Goal: Navigation & Orientation: Find specific page/section

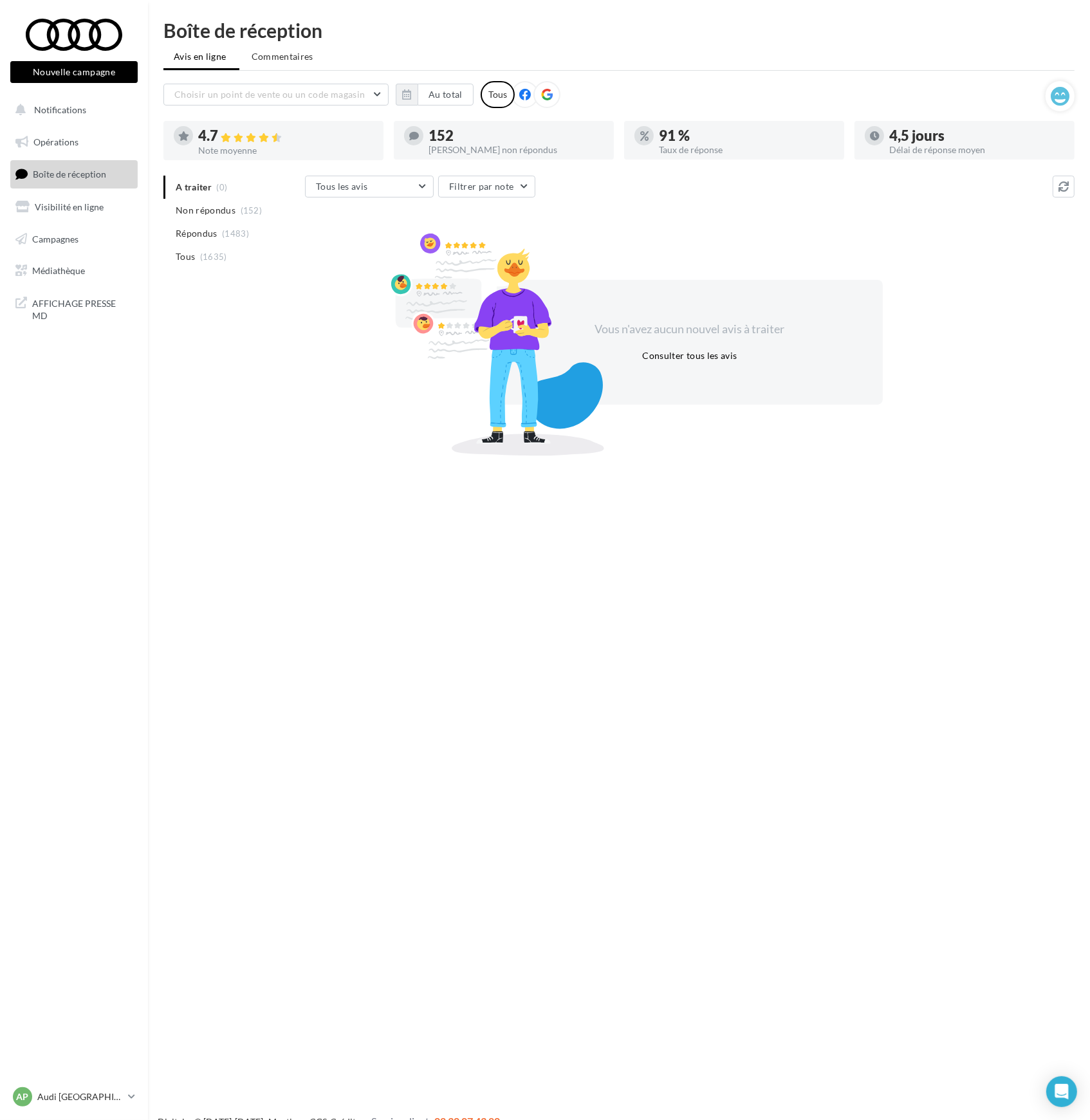
drag, startPoint x: 225, startPoint y: 694, endPoint x: 211, endPoint y: 738, distance: 46.2
click at [87, 1099] on p "Audi [GEOGRAPHIC_DATA] 17" at bounding box center [80, 1098] width 85 height 13
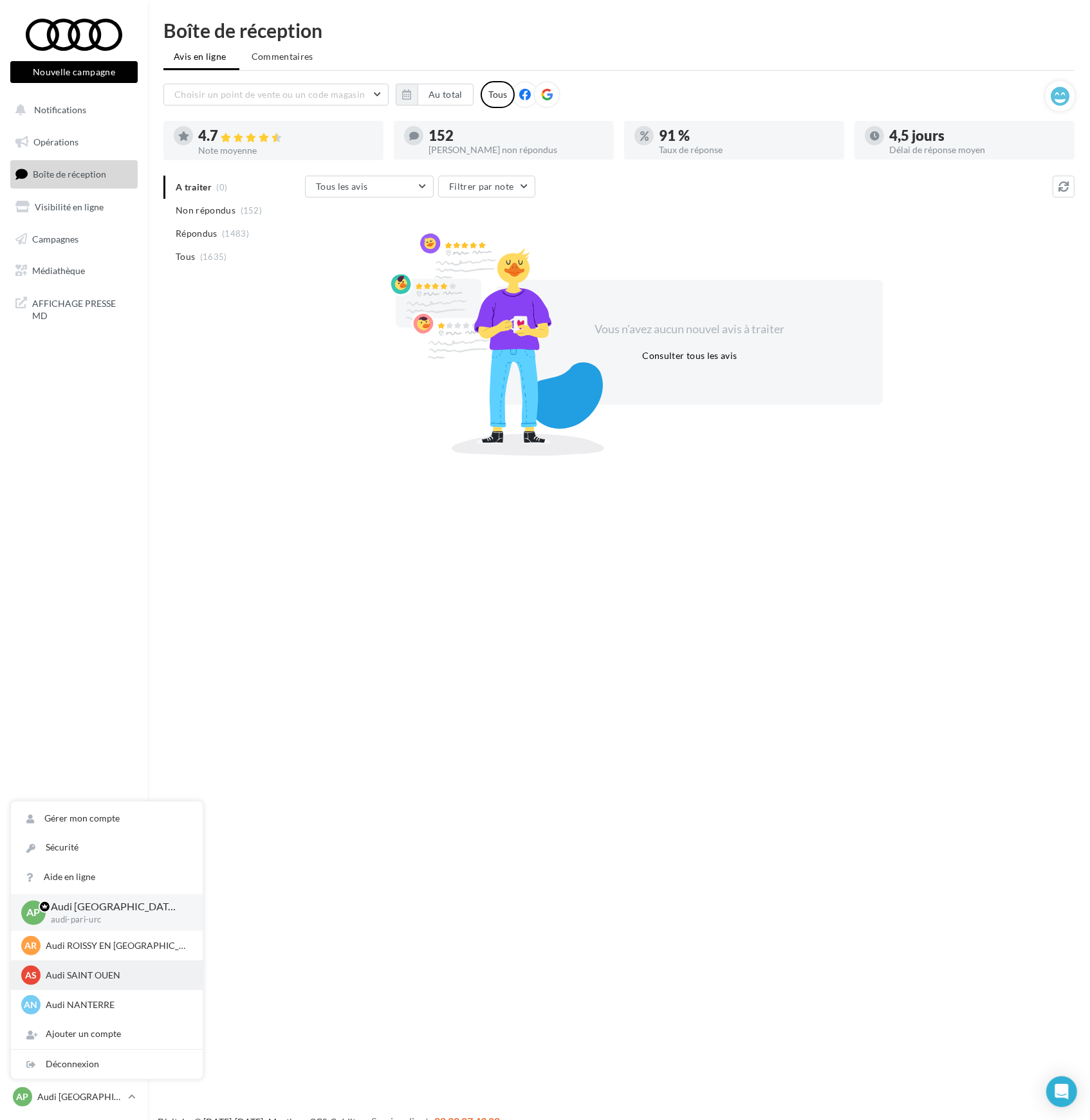
click at [76, 971] on p "Audi SAINT OUEN" at bounding box center [116, 976] width 142 height 13
